Goal: Task Accomplishment & Management: Manage account settings

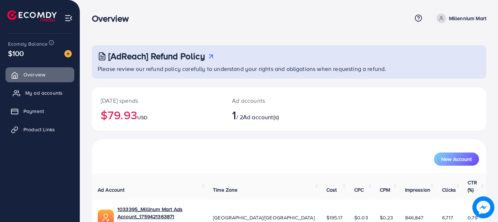
click at [52, 92] on span "My ad accounts" at bounding box center [43, 92] width 37 height 7
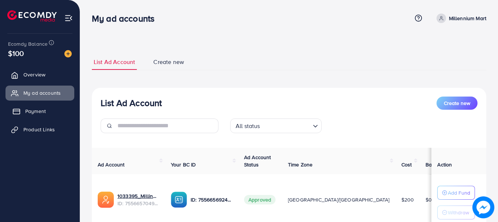
click at [42, 112] on span "Payment" at bounding box center [35, 111] width 21 height 7
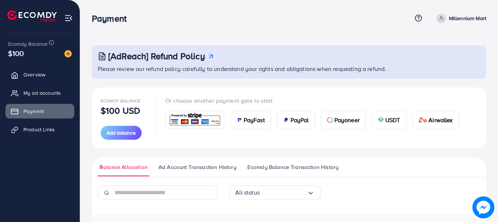
click at [385, 117] on div "USDT" at bounding box center [389, 120] width 34 height 18
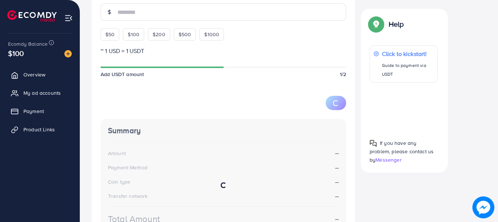
scroll to position [210, 0]
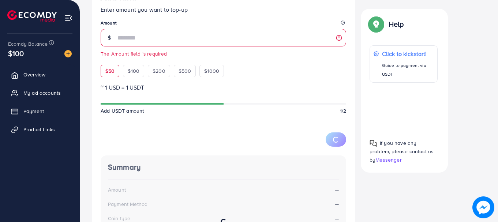
click at [106, 61] on div "$50 $100 $200 $500 $1000" at bounding box center [176, 69] width 150 height 16
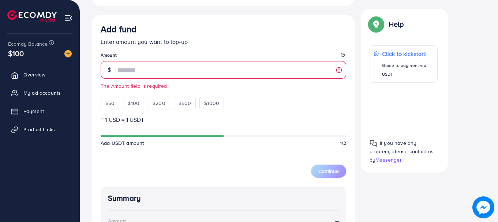
scroll to position [173, 0]
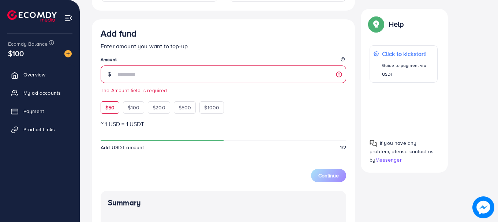
click at [108, 111] on span "$50" at bounding box center [109, 107] width 9 height 7
type input "**"
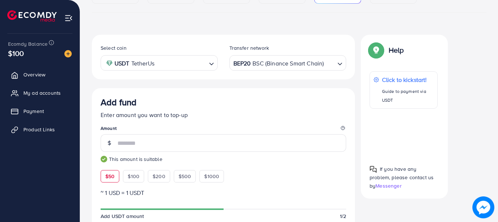
scroll to position [100, 0]
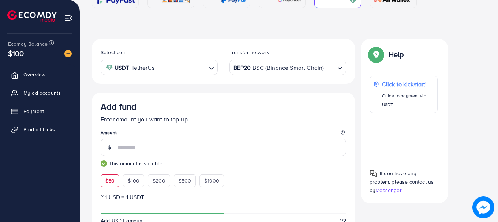
click at [182, 71] on input "Search for option" at bounding box center [181, 67] width 49 height 11
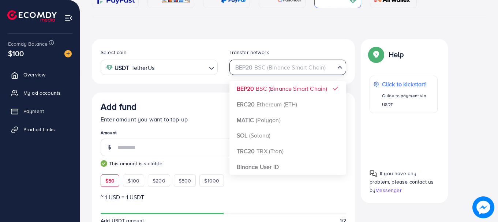
click at [264, 64] on div "BEP20 BSC (Binance Smart Chain)" at bounding box center [284, 66] width 104 height 13
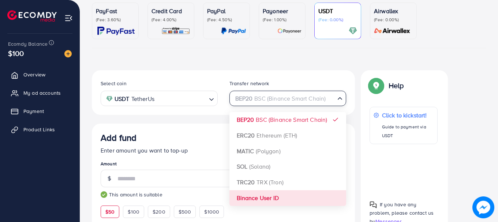
scroll to position [63, 0]
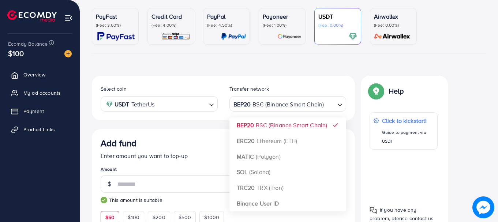
click at [276, 77] on div "Select coin USDT TetherUs Loading... Transfer network BEP20 BSC (Binance Smart …" at bounding box center [223, 98] width 263 height 45
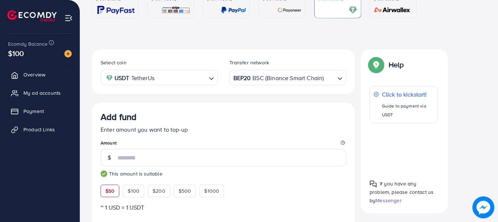
scroll to position [100, 0]
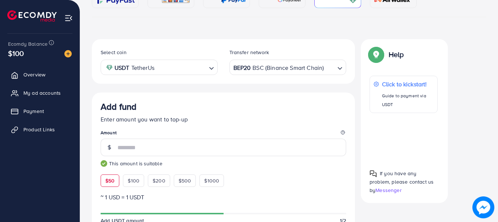
click at [290, 66] on div "BEP20 BSC (Binance Smart Chain)" at bounding box center [284, 66] width 104 height 13
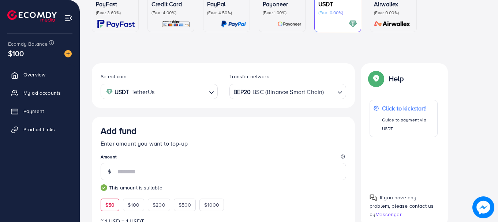
scroll to position [63, 0]
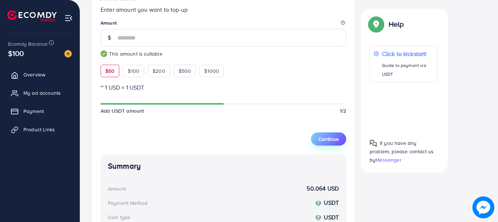
click at [324, 143] on button "Continue" at bounding box center [328, 139] width 35 height 13
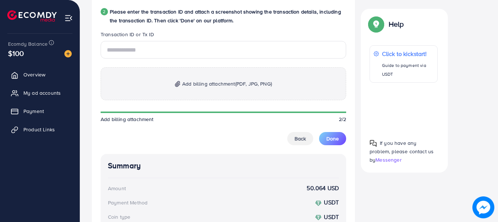
scroll to position [397, 0]
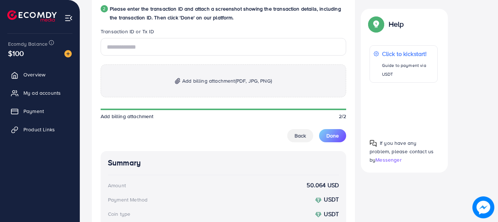
click at [406, 107] on div at bounding box center [404, 108] width 68 height 38
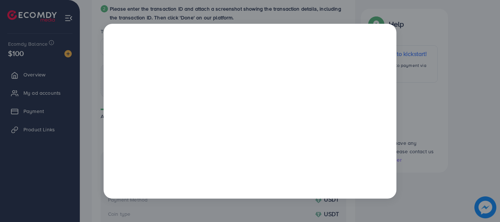
click at [409, 57] on div at bounding box center [250, 111] width 500 height 222
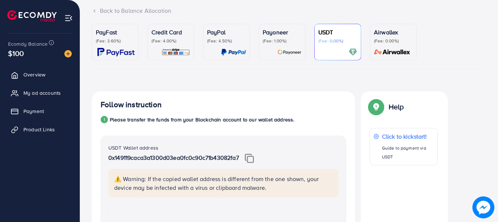
scroll to position [31, 0]
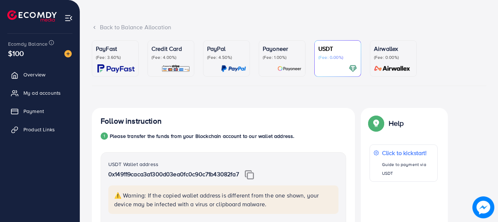
click at [292, 40] on div "Back to Balance Allocation" at bounding box center [289, 31] width 395 height 17
click at [281, 60] on p "(Fee: 1.00%)" at bounding box center [282, 58] width 39 height 6
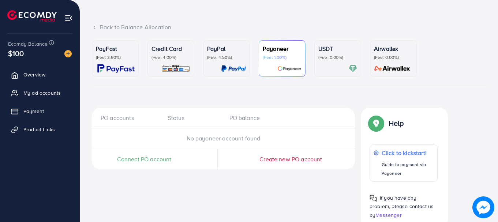
click at [212, 63] on div "PayPal (Fee: 4.50%)" at bounding box center [226, 58] width 39 height 29
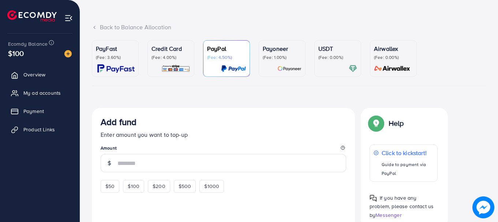
click at [170, 53] on div "Credit Card (Fee: 4.00%)" at bounding box center [171, 52] width 39 height 16
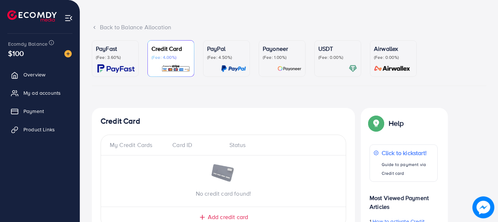
click at [111, 70] on img at bounding box center [115, 68] width 37 height 8
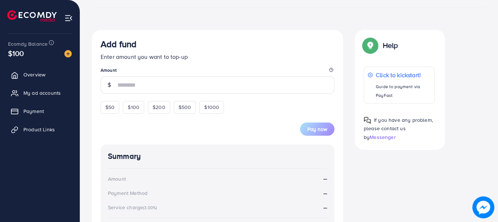
scroll to position [110, 0]
click at [109, 109] on span "$50" at bounding box center [109, 106] width 9 height 7
type input "**"
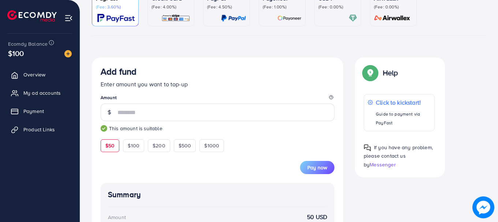
scroll to position [61, 0]
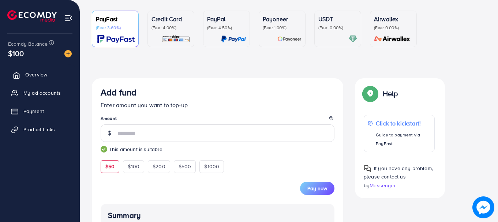
click at [43, 79] on link "Overview" at bounding box center [39, 74] width 69 height 15
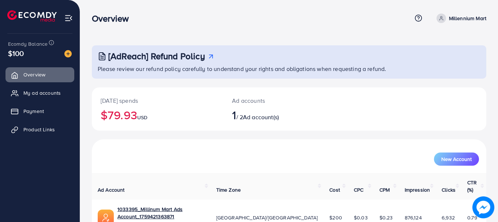
click at [45, 101] on ul "Overview My ad accounts Payment Product Links" at bounding box center [40, 104] width 80 height 81
click at [45, 97] on link "My ad accounts" at bounding box center [39, 93] width 69 height 15
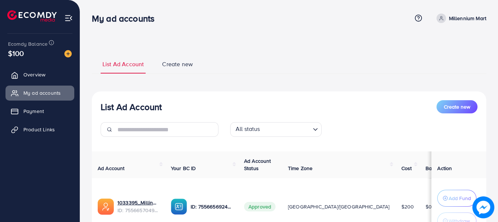
click at [453, 17] on p "Millennium Mart" at bounding box center [467, 18] width 37 height 9
click at [443, 62] on span "Log out" at bounding box center [443, 60] width 20 height 9
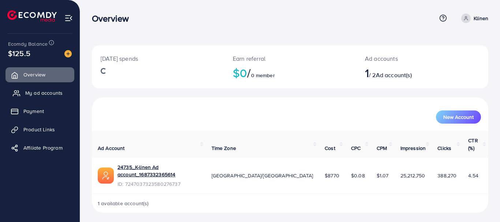
click at [49, 98] on link "My ad accounts" at bounding box center [39, 93] width 69 height 15
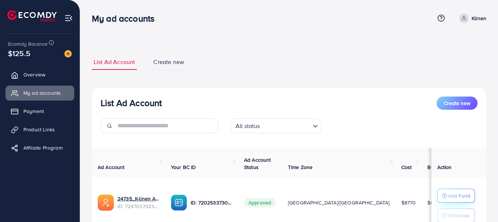
click at [446, 195] on icon "button" at bounding box center [444, 195] width 5 height 5
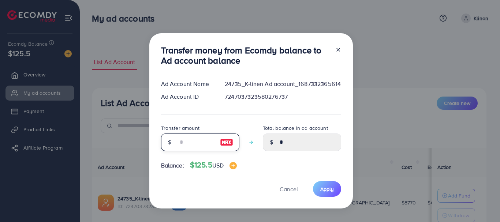
click at [187, 150] on input "number" at bounding box center [196, 143] width 37 height 18
type input "*"
type input "****"
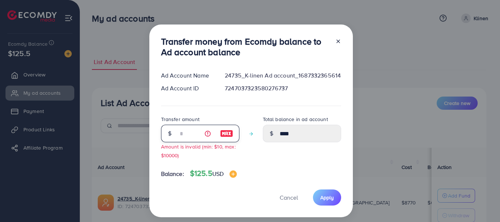
type input "**"
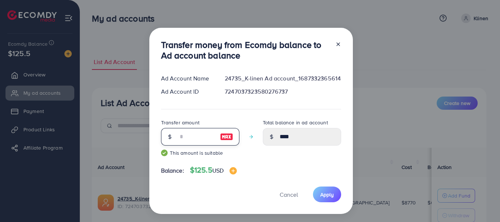
type input "*****"
type input "**"
click at [327, 197] on span "Apply" at bounding box center [327, 194] width 14 height 7
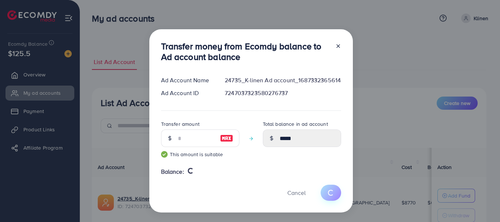
type input "*"
